Goal: Task Accomplishment & Management: Manage account settings

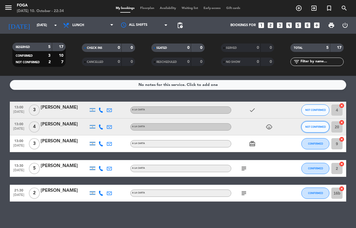
click at [315, 126] on span "NOT CONFIRMED" at bounding box center [315, 126] width 20 height 3
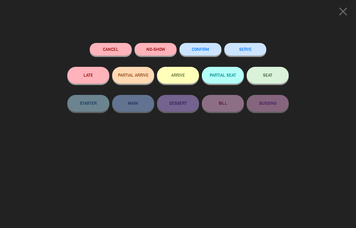
click at [109, 48] on button "Cancel" at bounding box center [111, 49] width 42 height 13
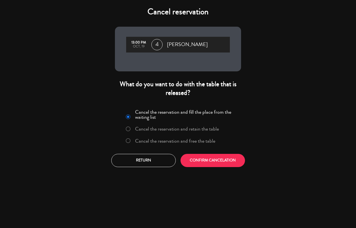
click at [207, 160] on button "CONFIRM CANCELATION" at bounding box center [212, 160] width 64 height 13
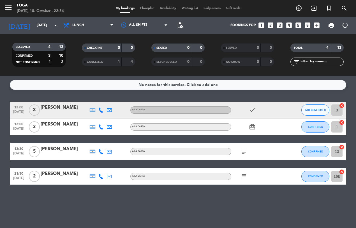
click at [315, 109] on span "NOT CONFIRMED" at bounding box center [315, 109] width 20 height 3
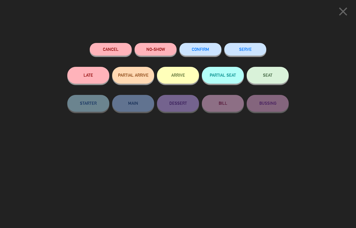
click at [208, 50] on span "CONFIRM" at bounding box center [200, 49] width 17 height 5
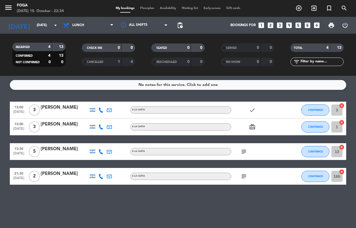
click at [180, 24] on span "pending_actions" at bounding box center [180, 25] width 7 height 7
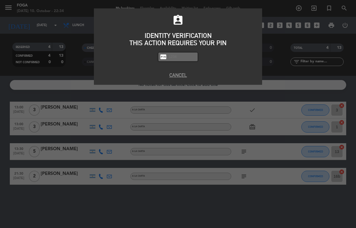
click at [285, 41] on div "assignment_ind IDENTITY VERIFICATION THIS ACTION REQUIRES YOUR PIN fiber_pin PA…" at bounding box center [178, 114] width 356 height 228
click at [277, 43] on div "assignment_ind IDENTITY VERIFICATION THIS ACTION REQUIRES YOUR PIN fiber_pin PA…" at bounding box center [178, 114] width 356 height 228
click at [174, 75] on button "Cancel" at bounding box center [178, 75] width 160 height 8
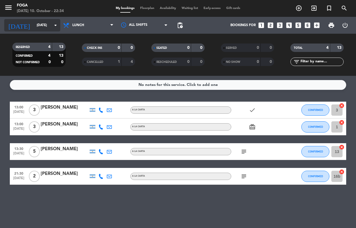
click at [56, 27] on icon "arrow_drop_down" at bounding box center [55, 25] width 7 height 7
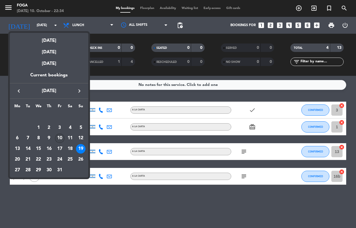
click at [59, 137] on div "10" at bounding box center [60, 138] width 10 height 10
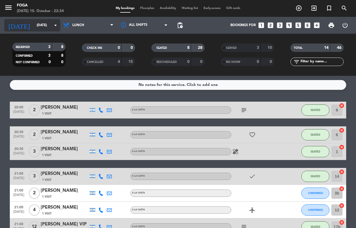
click at [58, 30] on input "[DATE]" at bounding box center [56, 25] width 44 height 10
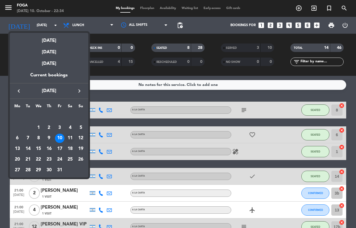
click at [69, 138] on div "11" at bounding box center [70, 138] width 10 height 10
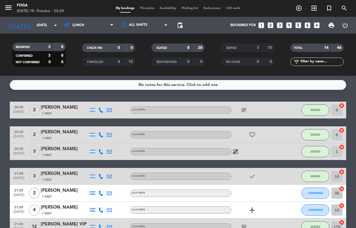
type input "[DATE]"
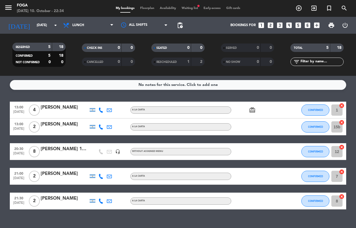
click at [116, 150] on icon "headset_mic" at bounding box center [117, 151] width 5 height 5
click at [118, 151] on icon "headset_mic" at bounding box center [117, 151] width 5 height 5
click at [185, 7] on span "Waiting list fiber_manual_record" at bounding box center [190, 8] width 22 height 3
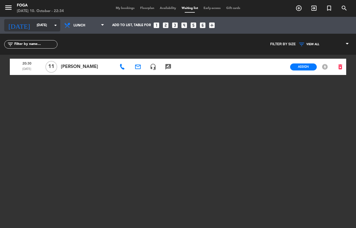
click at [41, 26] on input "[DATE]" at bounding box center [56, 25] width 44 height 10
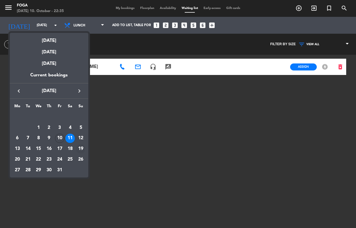
click at [80, 148] on div "19" at bounding box center [81, 149] width 10 height 10
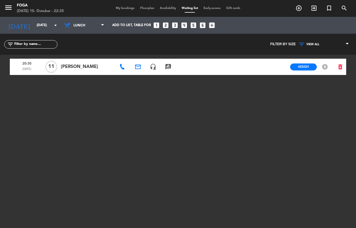
type input "[DATE]"
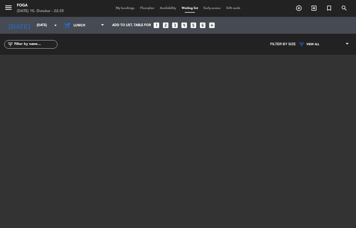
click at [189, 6] on div "My bookings Floorplan Availability Waiting list Early-access Gift cards" at bounding box center [178, 8] width 130 height 5
click at [34, 26] on input "[DATE]" at bounding box center [56, 25] width 44 height 10
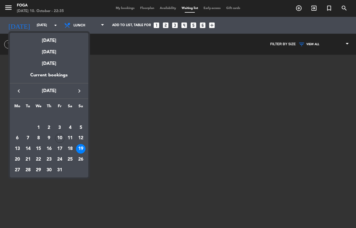
click at [121, 11] on div at bounding box center [178, 114] width 356 height 228
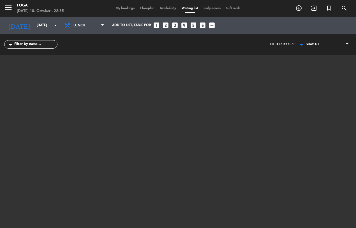
click at [143, 8] on span "Floorplan" at bounding box center [147, 8] width 20 height 3
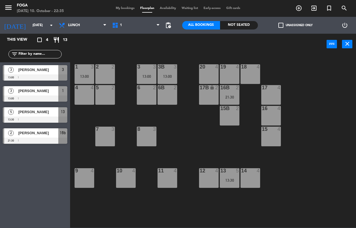
click at [121, 7] on span "My bookings" at bounding box center [125, 8] width 24 height 3
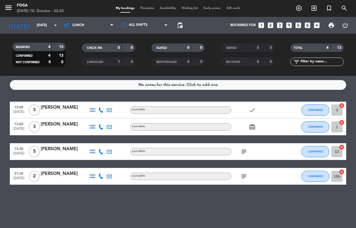
click at [194, 9] on span "Waiting list" at bounding box center [190, 8] width 22 height 3
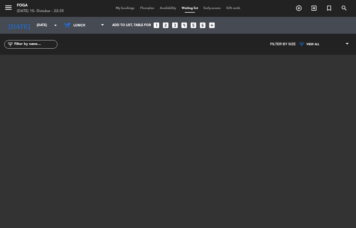
click at [120, 8] on span "My bookings" at bounding box center [125, 8] width 24 height 3
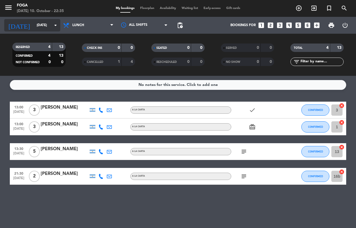
click at [55, 24] on icon "arrow_drop_down" at bounding box center [55, 25] width 7 height 7
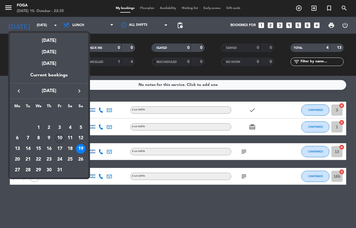
click at [62, 138] on div "10" at bounding box center [60, 138] width 10 height 10
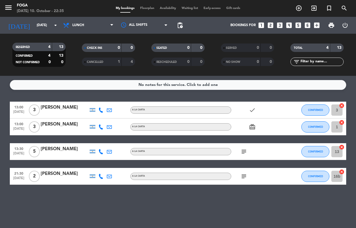
type input "[DATE]"
